Goal: Task Accomplishment & Management: Complete application form

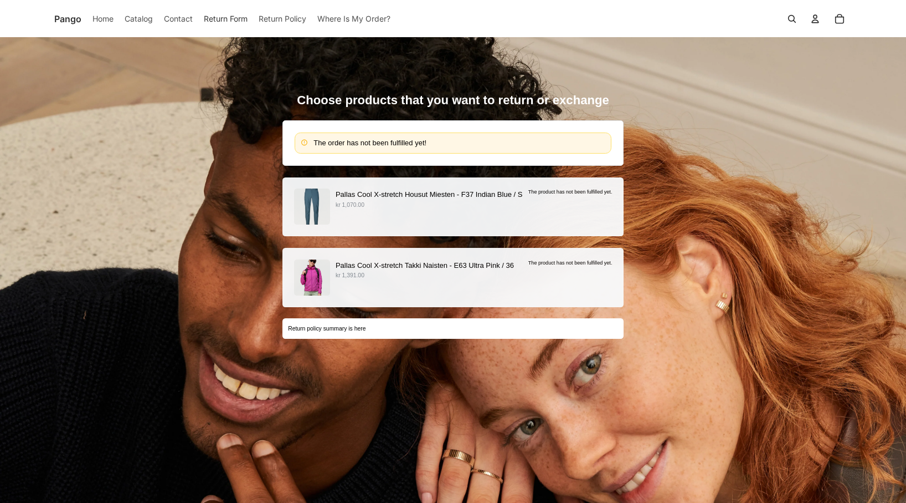
click at [405, 206] on p "kr 1,070.00" at bounding box center [429, 205] width 187 height 9
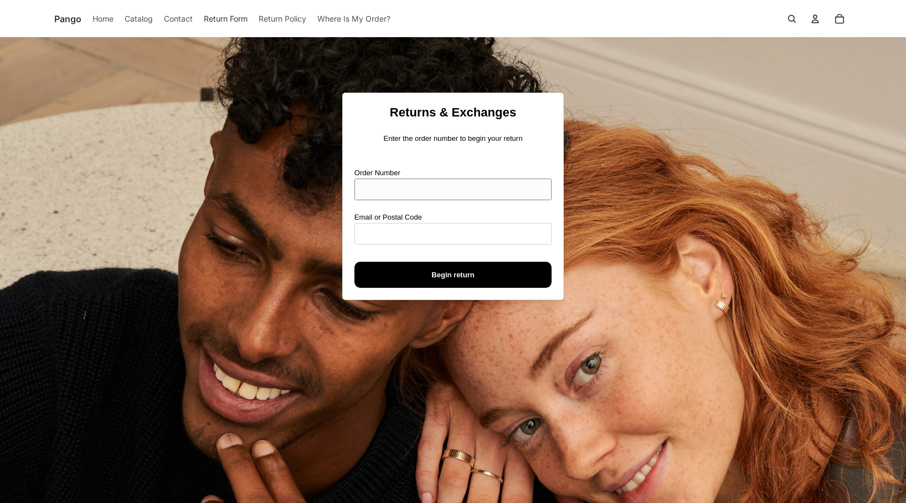
click at [359, 184] on input "Order Number" at bounding box center [453, 189] width 197 height 22
type input "****"
click at [406, 244] on div "Order Number **** Email or Postal Code Begin return" at bounding box center [453, 227] width 197 height 120
click at [403, 235] on input "Email or Postal Code" at bounding box center [453, 234] width 197 height 22
paste input "**********"
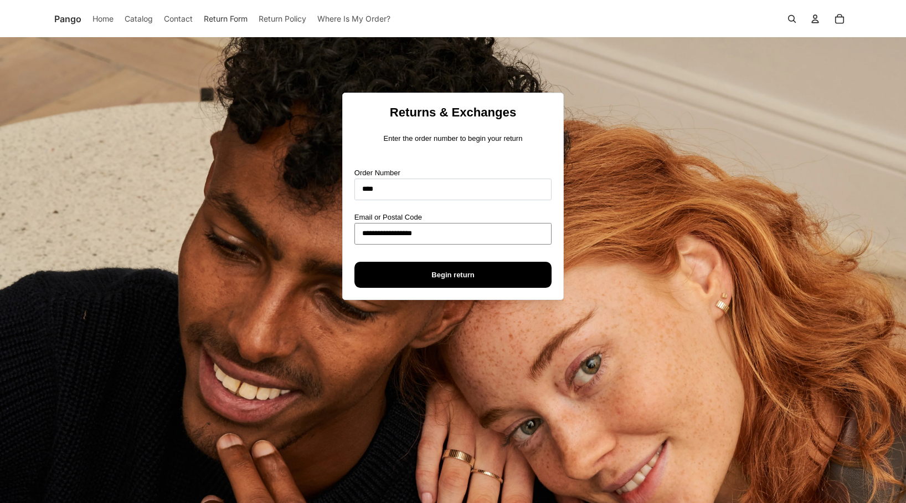
type input "**********"
click at [372, 274] on span "Begin return" at bounding box center [453, 274] width 173 height 25
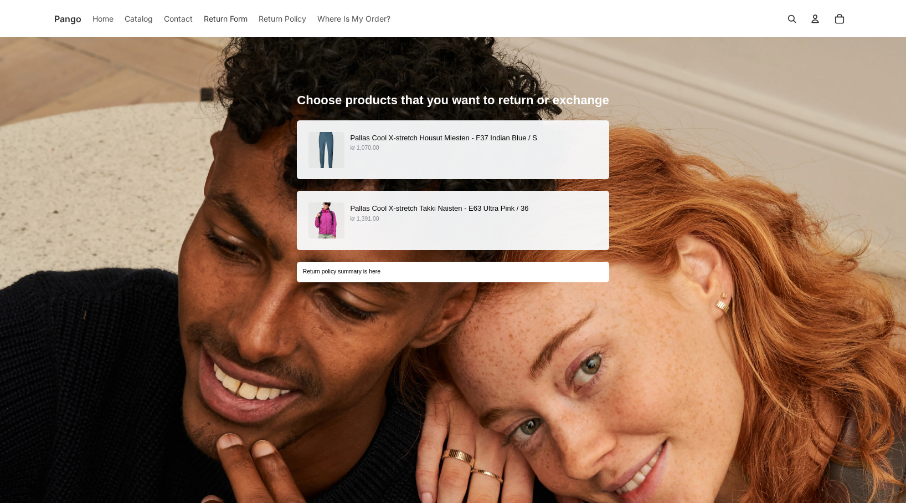
click at [417, 148] on p "kr 1,070.00" at bounding box center [473, 147] width 247 height 9
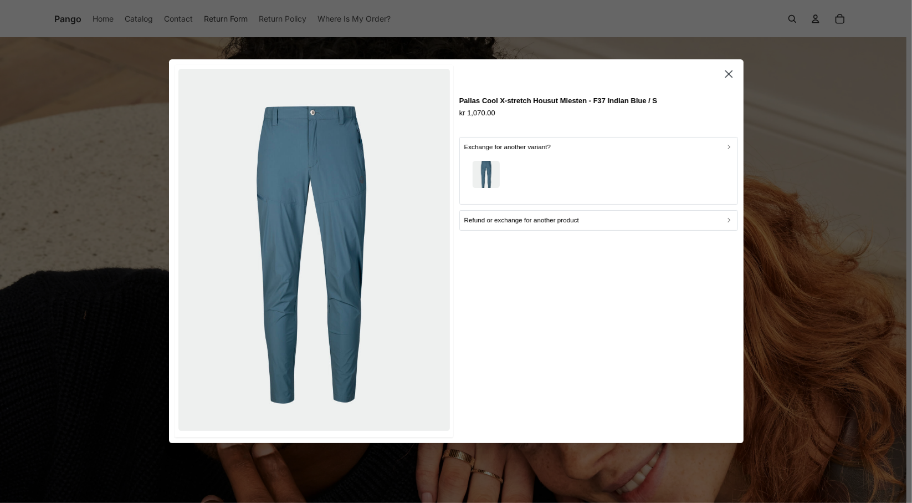
click at [563, 169] on div "button" at bounding box center [598, 176] width 269 height 48
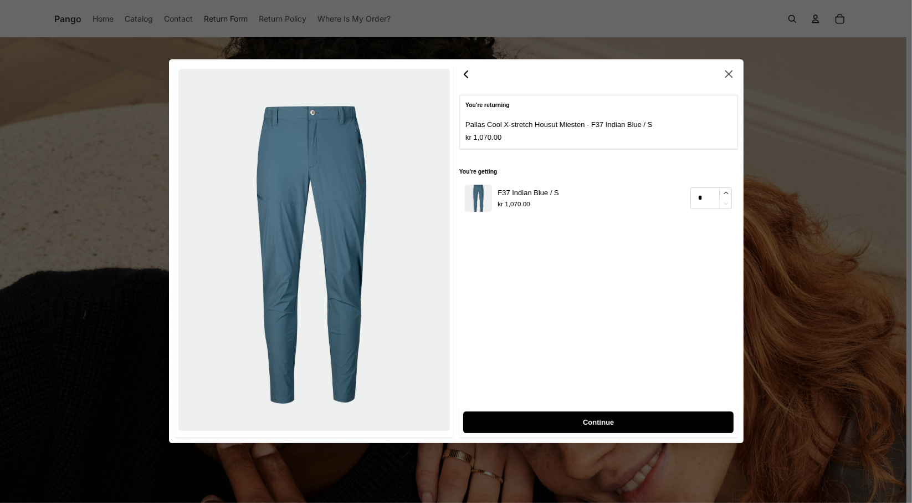
click at [465, 78] on icon "button" at bounding box center [465, 74] width 13 height 13
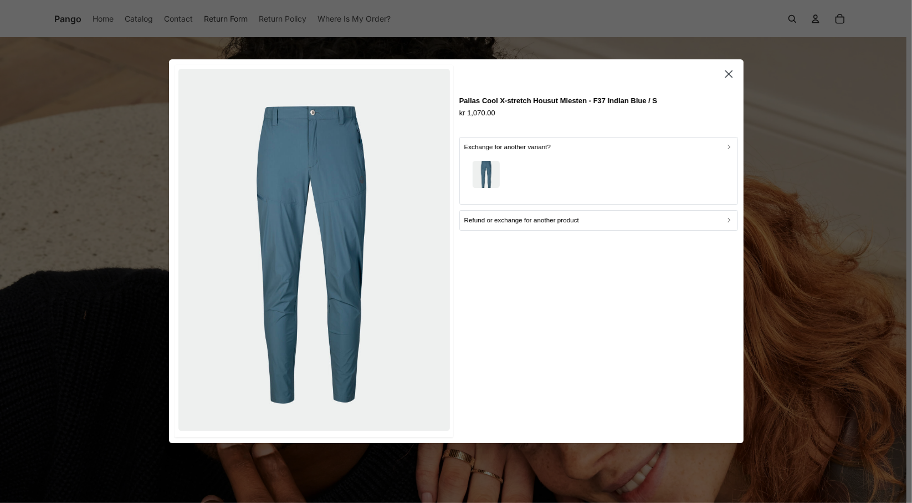
click at [735, 75] on button "button" at bounding box center [729, 74] width 18 height 18
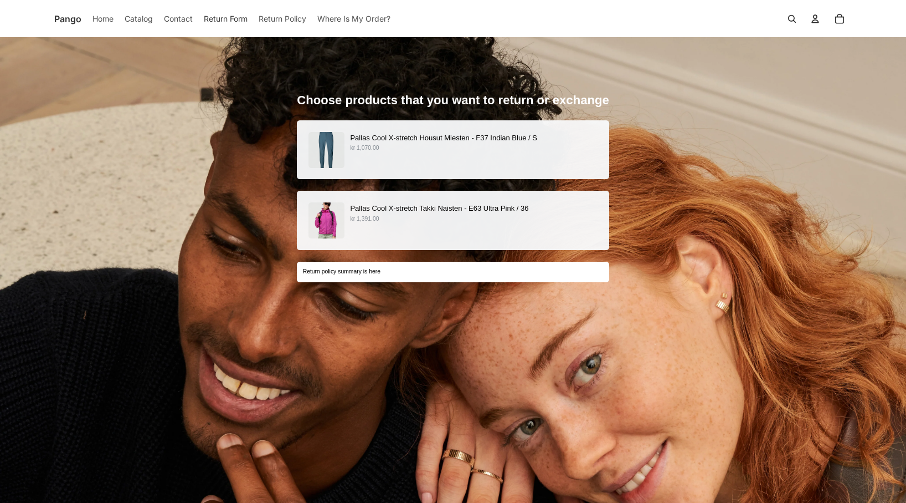
click at [438, 222] on p "kr 1,391.00" at bounding box center [473, 218] width 247 height 9
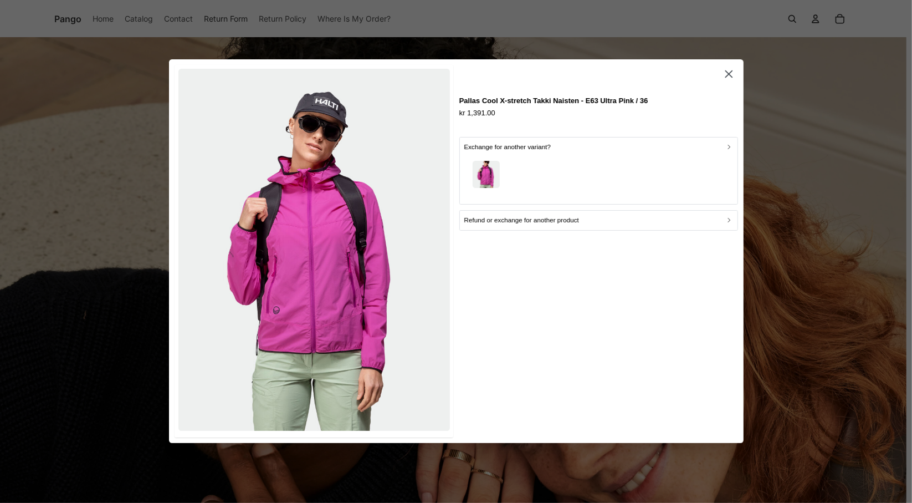
click at [539, 178] on div "button" at bounding box center [598, 176] width 269 height 48
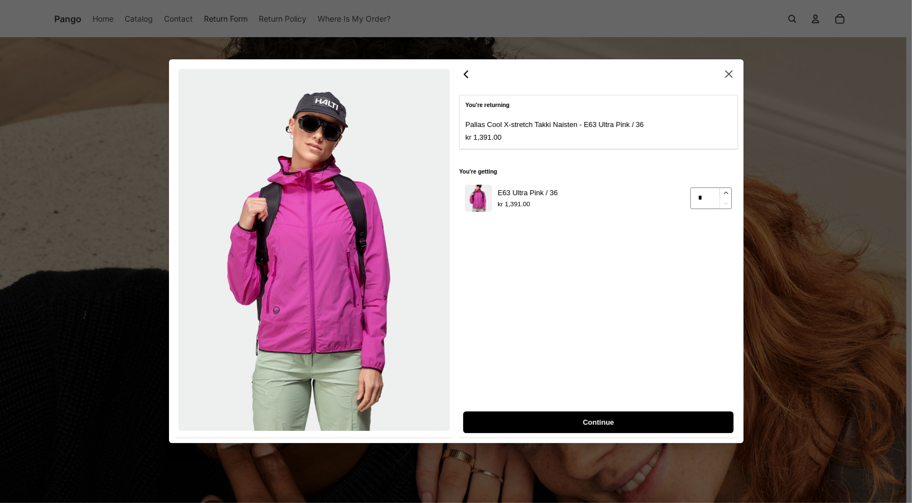
type input "*"
click at [727, 191] on icon "button" at bounding box center [725, 192] width 7 height 7
click at [462, 84] on div "You're returning Pallas Cool X-stretch Takki Naisten - E63 Ultra Pink / 36 kr 1…" at bounding box center [598, 251] width 279 height 372
click at [464, 74] on icon "button" at bounding box center [465, 74] width 3 height 7
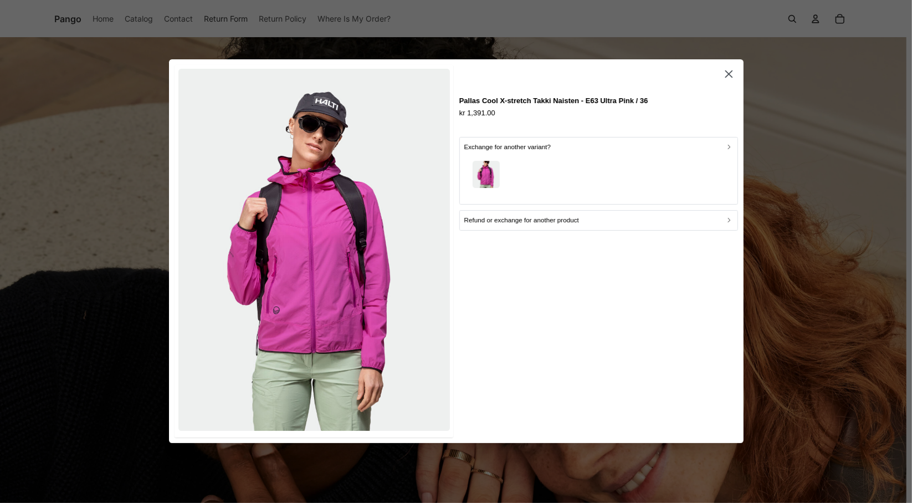
click at [730, 75] on icon "button" at bounding box center [728, 73] width 7 height 7
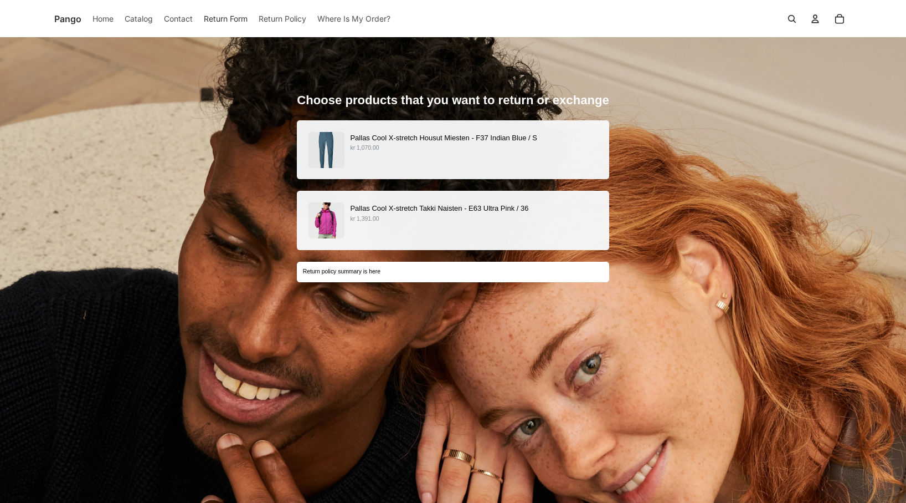
click at [420, 153] on div "Pallas Cool X-stretch Housut Miesten - F37 Indian Blue / S kr 1,070.00" at bounding box center [453, 150] width 289 height 36
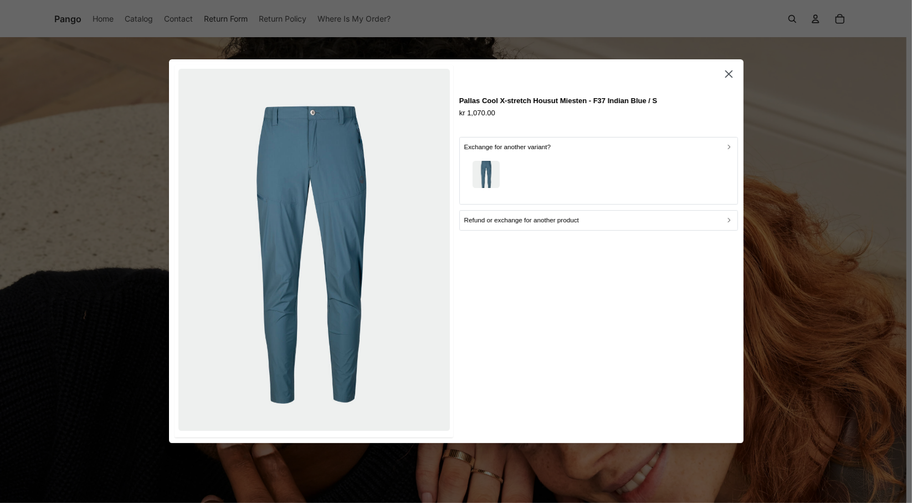
click at [499, 221] on p "Refund or exchange for another product" at bounding box center [521, 221] width 115 height 11
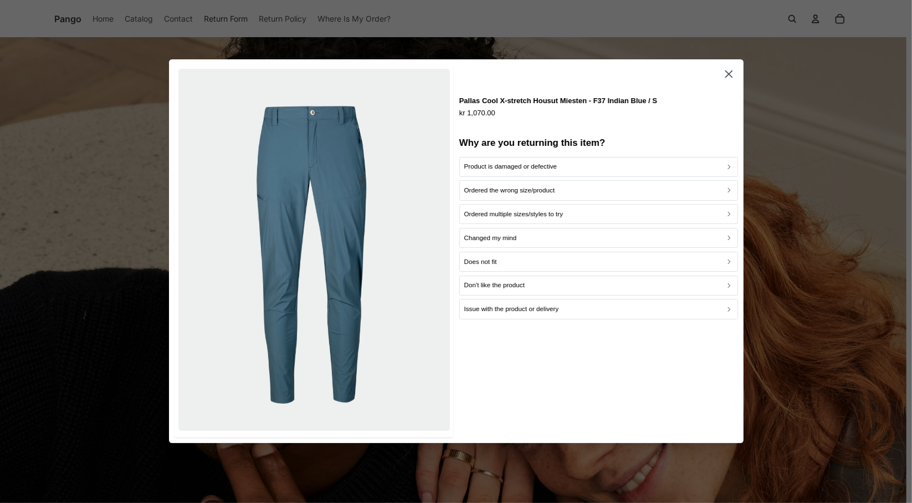
click at [731, 71] on icon "button" at bounding box center [728, 74] width 13 height 13
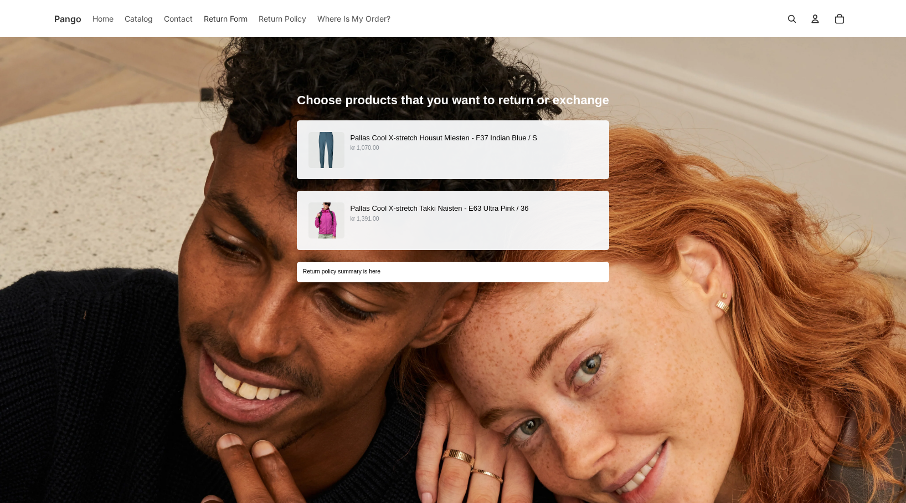
click at [516, 135] on p "Pallas Cool X-stretch Housut Miesten - F37 Indian Blue / S" at bounding box center [473, 138] width 247 height 12
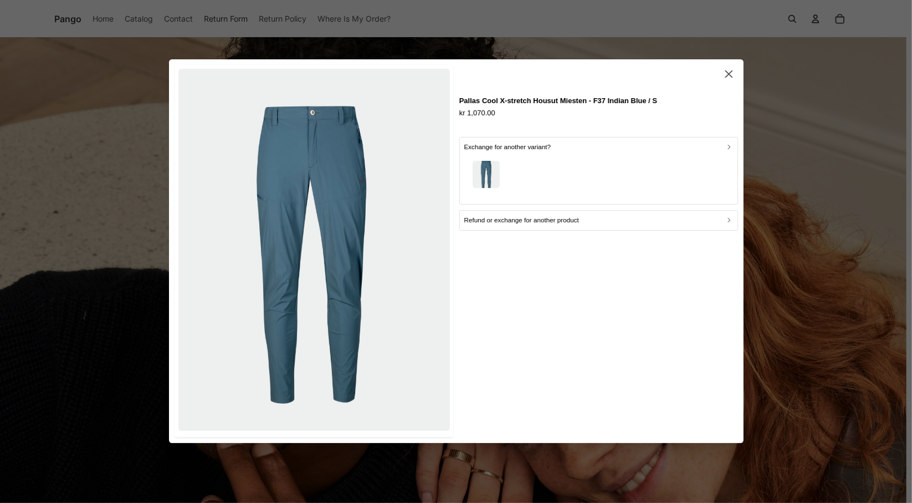
click at [501, 221] on p "Refund or exchange for another product" at bounding box center [521, 221] width 115 height 11
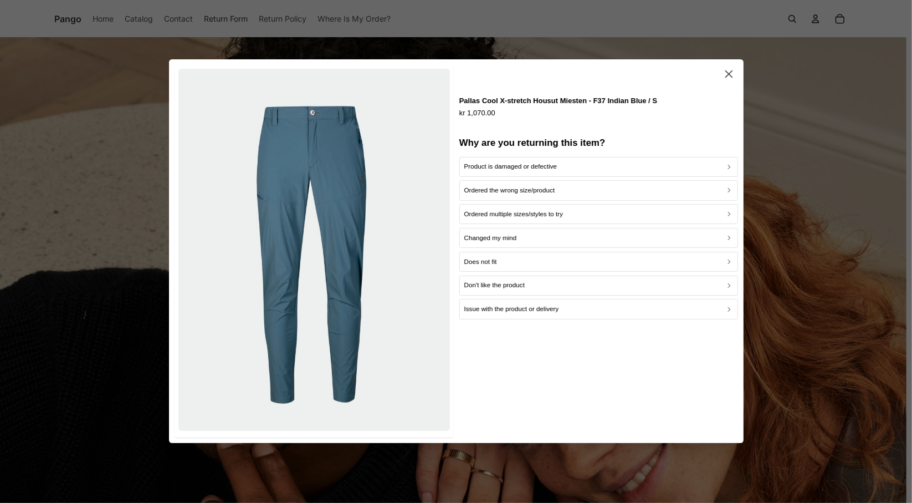
click at [510, 186] on p "Ordered the wrong size/product" at bounding box center [509, 191] width 91 height 11
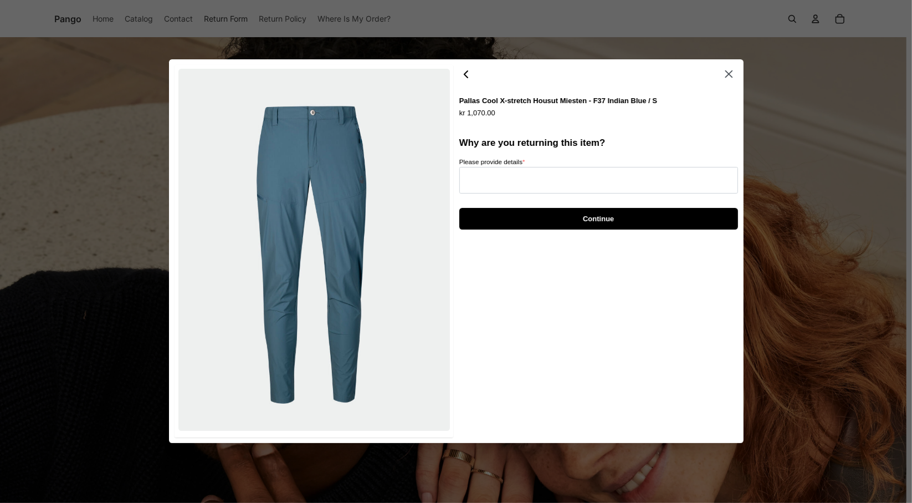
click at [465, 70] on icon "button" at bounding box center [465, 74] width 13 height 13
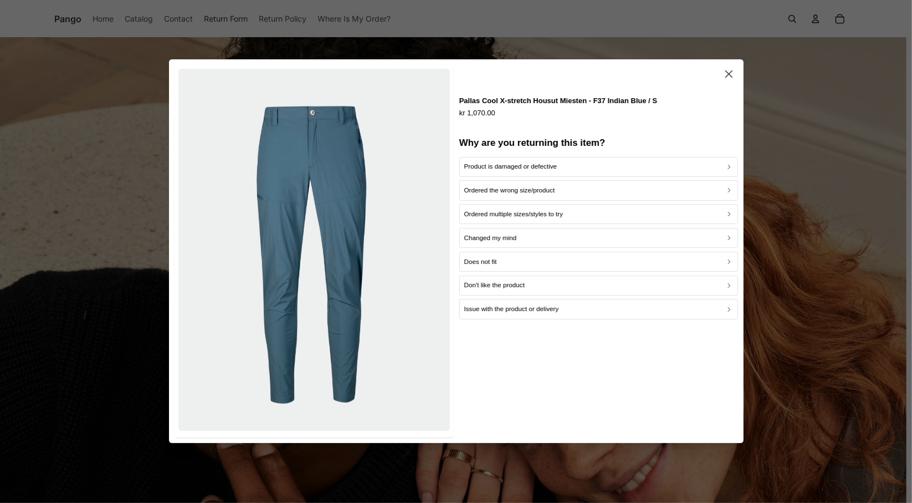
click at [499, 261] on div "Does not fit" at bounding box center [598, 262] width 269 height 11
click at [494, 167] on div "Too big" at bounding box center [598, 167] width 269 height 11
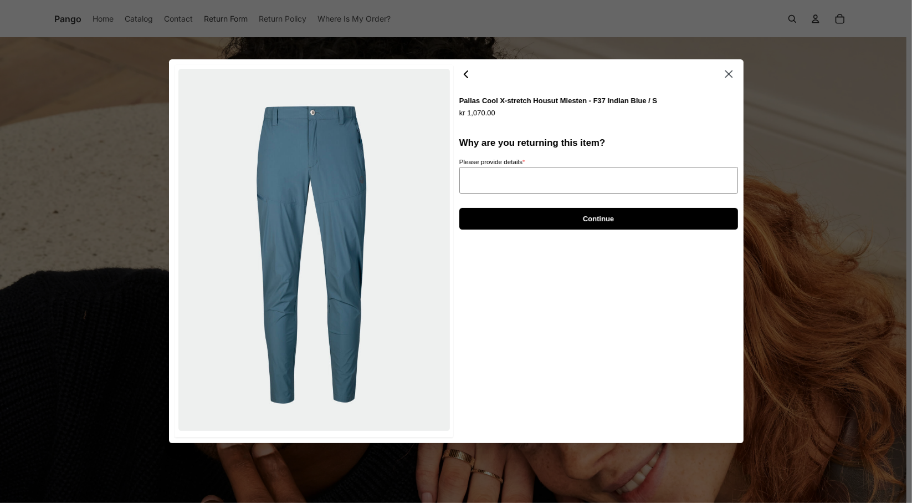
click at [498, 181] on textarea "Please provide details *" at bounding box center [598, 180] width 279 height 27
type textarea "*"
type textarea "**"
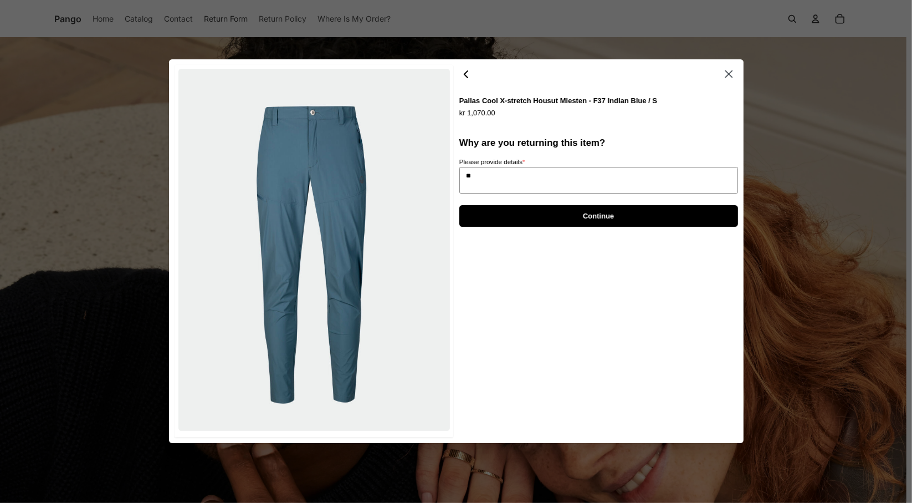
type textarea "*"
type textarea "***"
type textarea "*"
type textarea "****"
click at [498, 224] on span "Continue" at bounding box center [598, 216] width 254 height 20
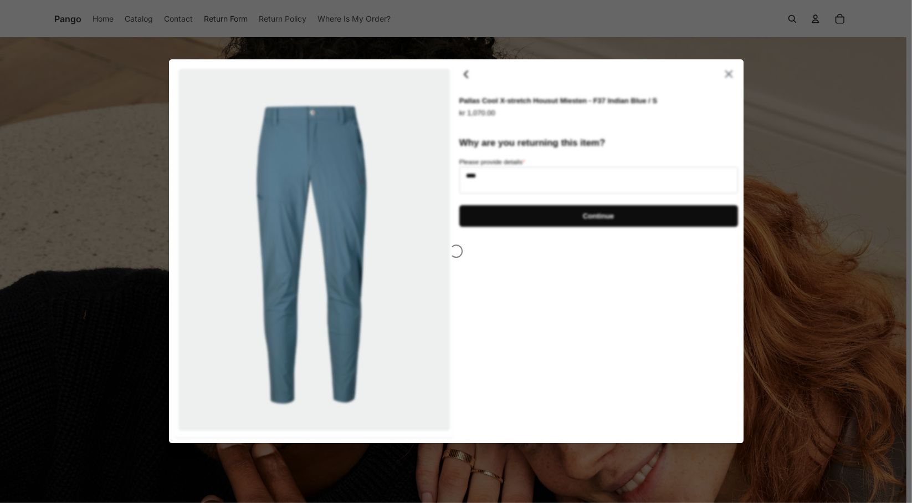
type textarea "*"
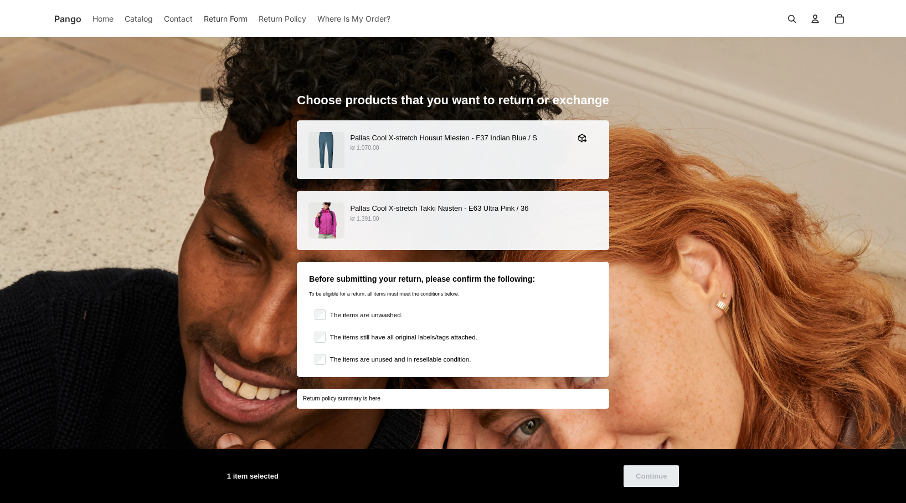
click at [320, 307] on div "Before submitting your return, please confirm the following: To be eligible for…" at bounding box center [453, 318] width 312 height 115
click at [322, 342] on div "The items are unwashed. The items still have all original labels/tags attached.…" at bounding box center [456, 336] width 282 height 55
click at [322, 330] on div "The items are unwashed. The items still have all original labels/tags attached.…" at bounding box center [456, 336] width 282 height 55
click at [642, 461] on div "1 item selected Continue" at bounding box center [453, 475] width 452 height 29
click at [642, 473] on span "Continue" at bounding box center [651, 475] width 31 height 20
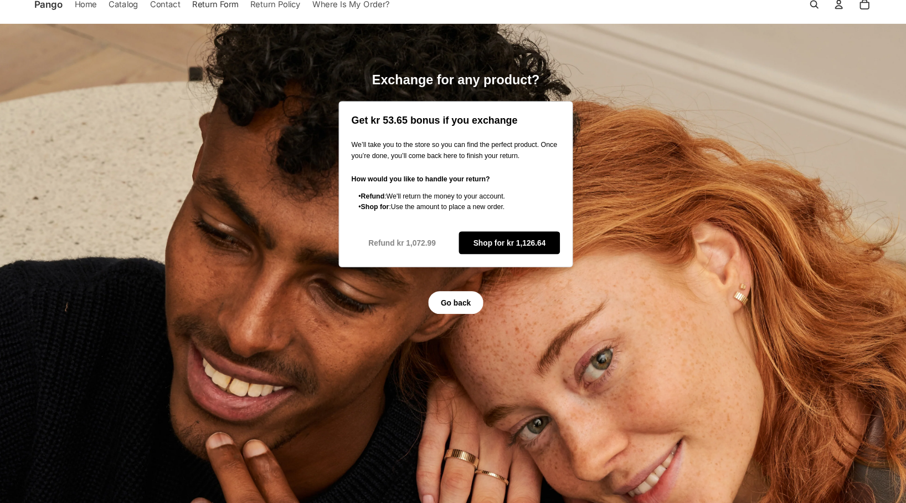
scroll to position [11, 0]
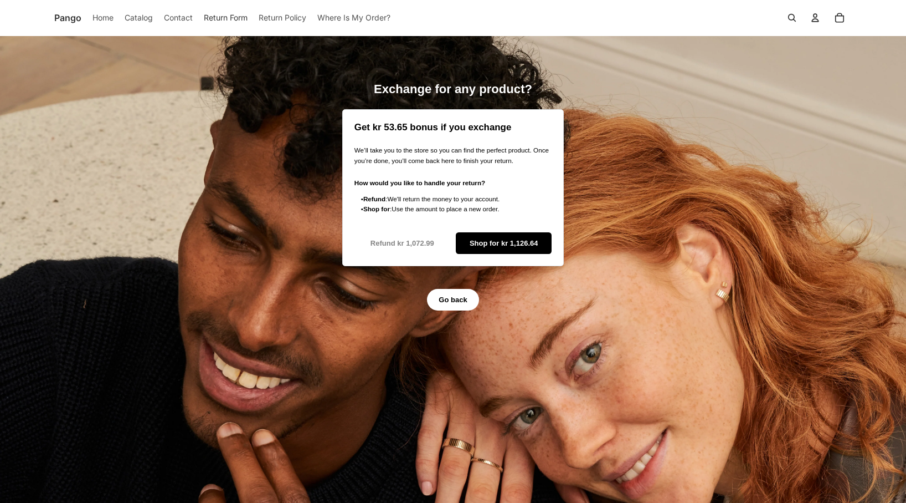
click at [514, 241] on span "Shop for kr 1,126.64" at bounding box center [504, 243] width 69 height 20
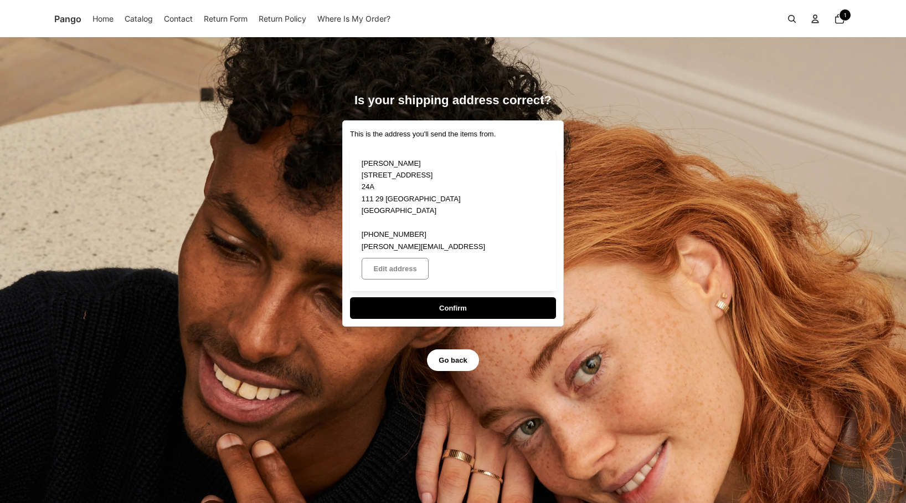
drag, startPoint x: 425, startPoint y: 275, endPoint x: 439, endPoint y: 217, distance: 59.4
click at [439, 217] on div "This is the address you'll send the items from. [PERSON_NAME][GEOGRAPHIC_DATA][…" at bounding box center [453, 223] width 206 height 191
click at [420, 298] on span "Confirm" at bounding box center [453, 308] width 182 height 20
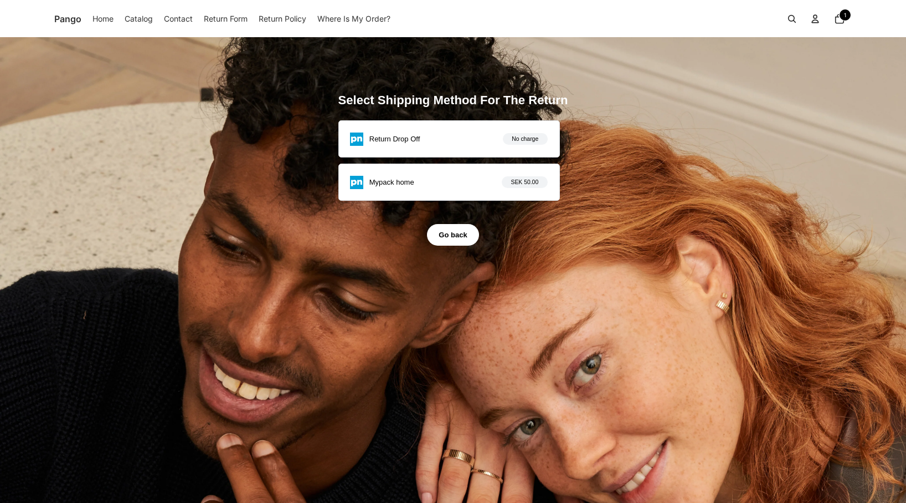
click at [442, 134] on div "Return Drop Off No charge" at bounding box center [448, 138] width 197 height 13
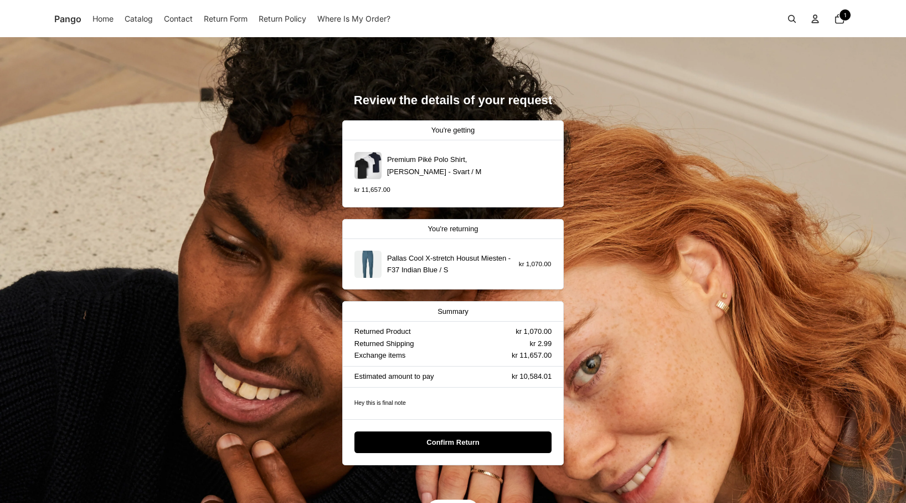
click at [437, 439] on span "Confirm Return" at bounding box center [453, 442] width 53 height 20
